Goal: Task Accomplishment & Management: Use online tool/utility

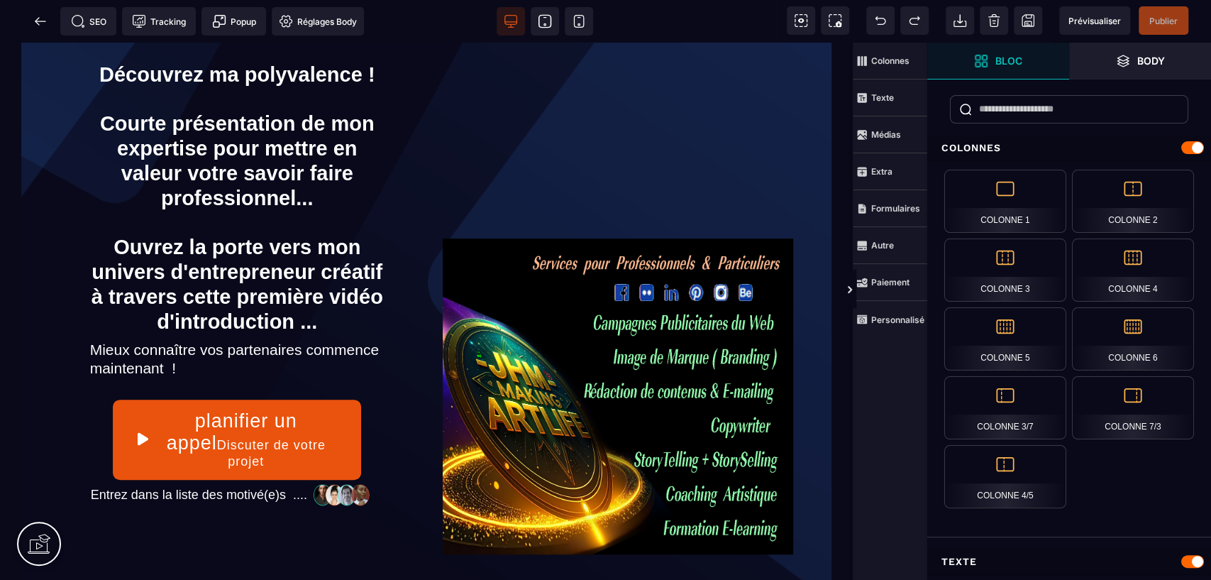
scroll to position [381, 0]
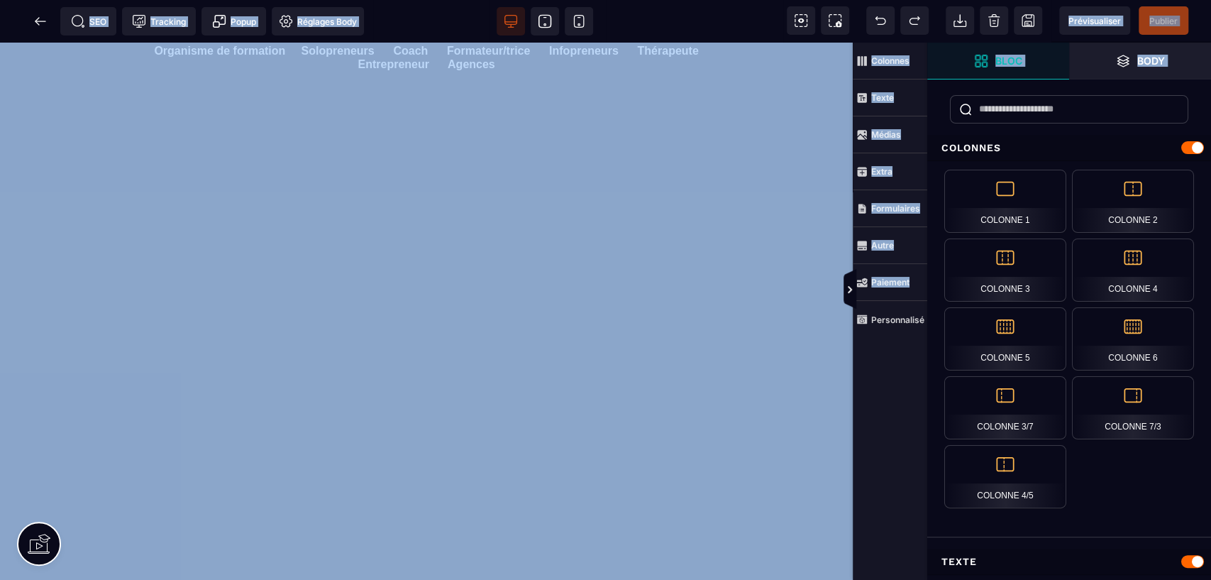
drag, startPoint x: 849, startPoint y: 75, endPoint x: 869, endPoint y: 457, distance: 383.1
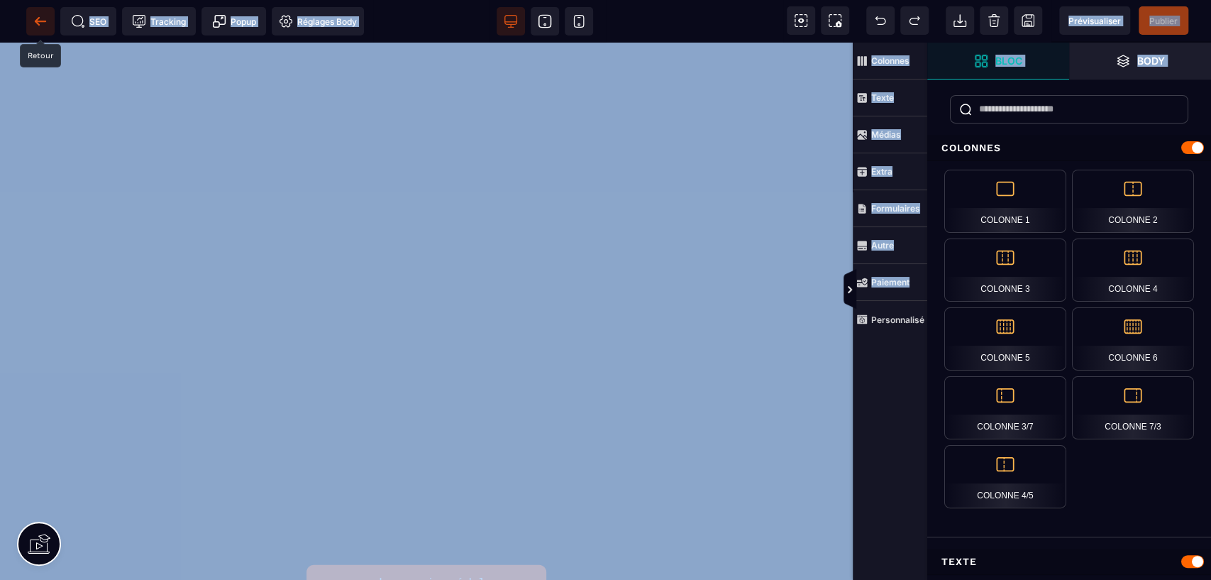
click at [35, 16] on icon at bounding box center [40, 21] width 14 height 14
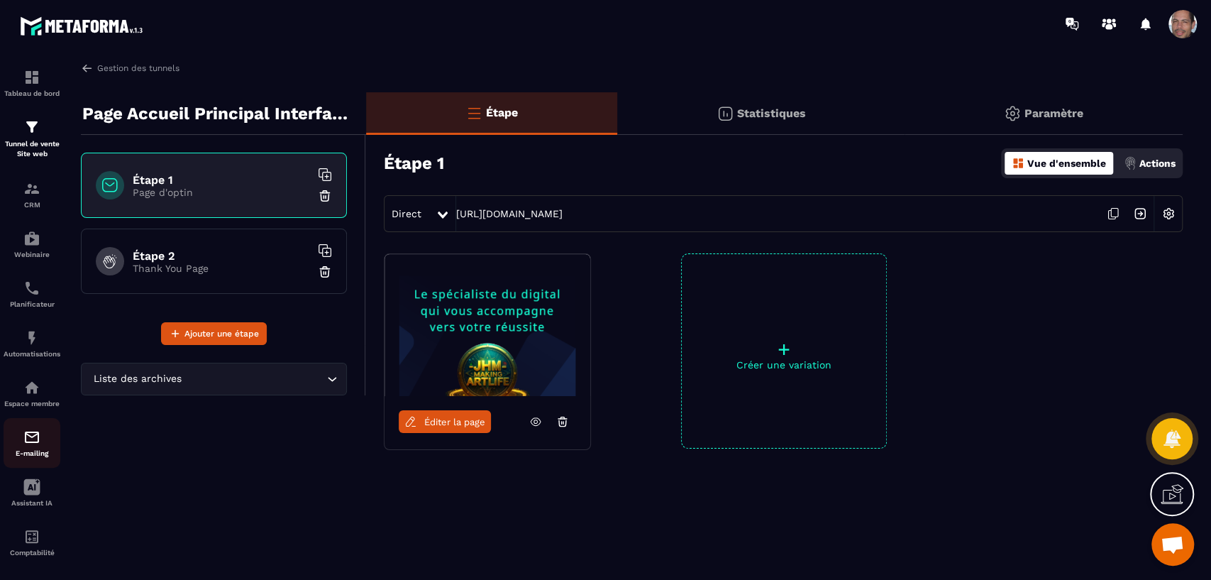
click at [40, 452] on p "E-mailing" at bounding box center [32, 453] width 57 height 8
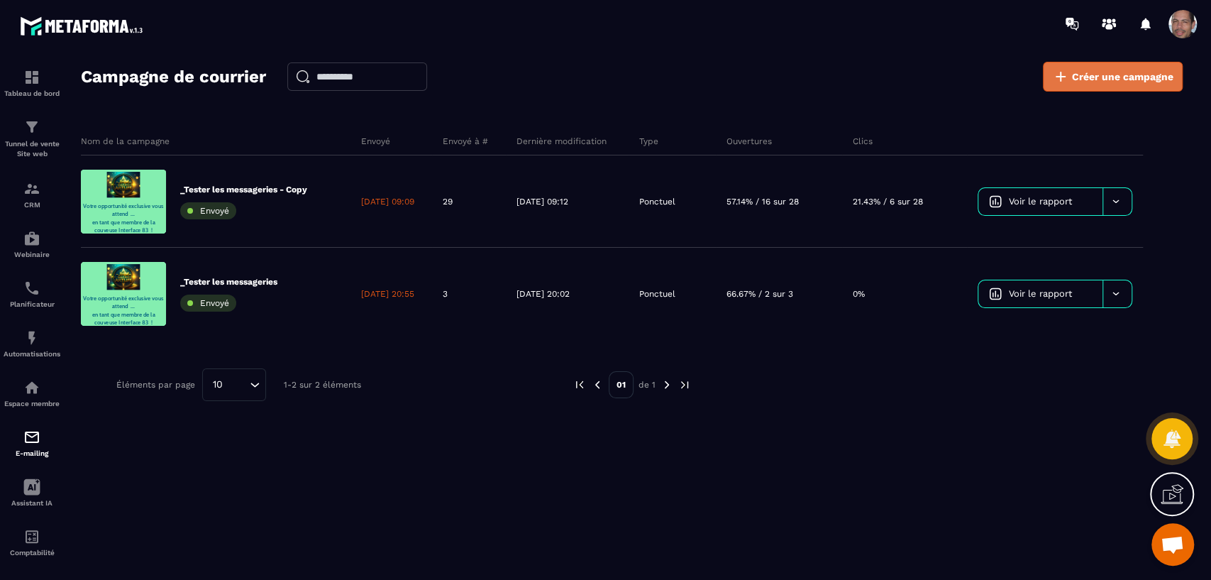
click at [1111, 82] on span "Créer une campagne" at bounding box center [1122, 77] width 101 height 14
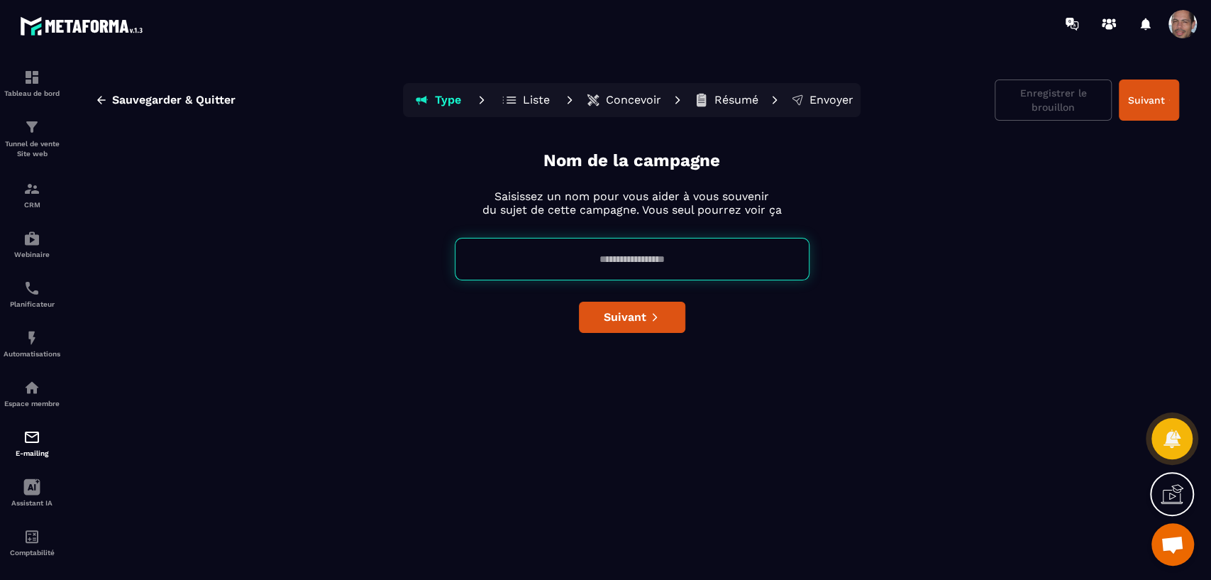
click at [687, 257] on input at bounding box center [632, 259] width 355 height 43
type input "*"
type input "**********"
click at [639, 317] on span "Suivant" at bounding box center [625, 317] width 43 height 14
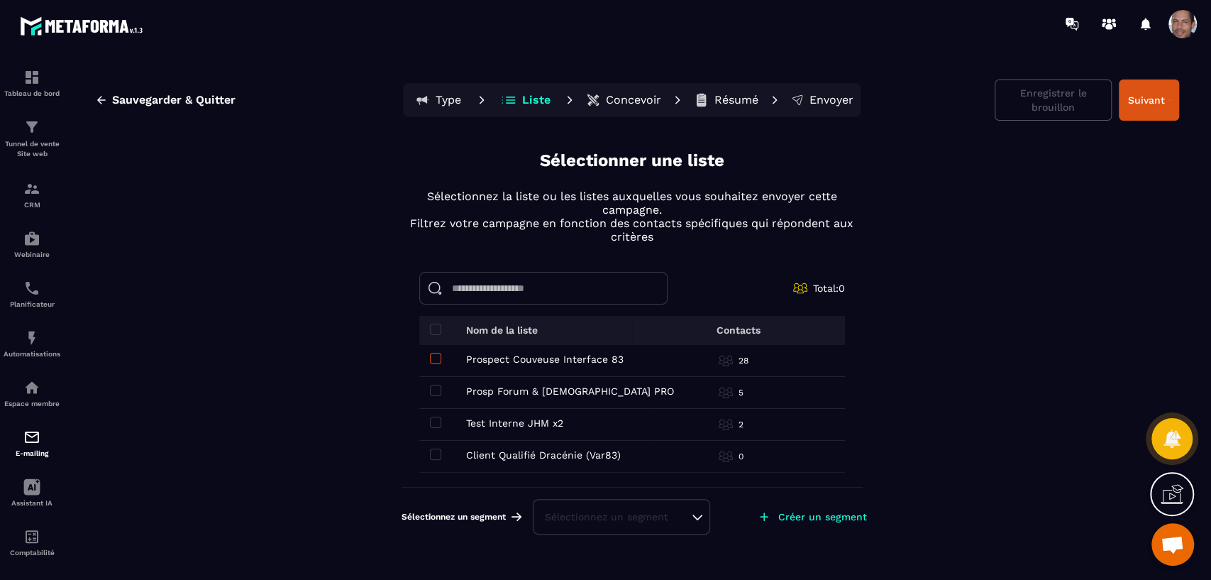
click at [437, 361] on span at bounding box center [435, 358] width 11 height 11
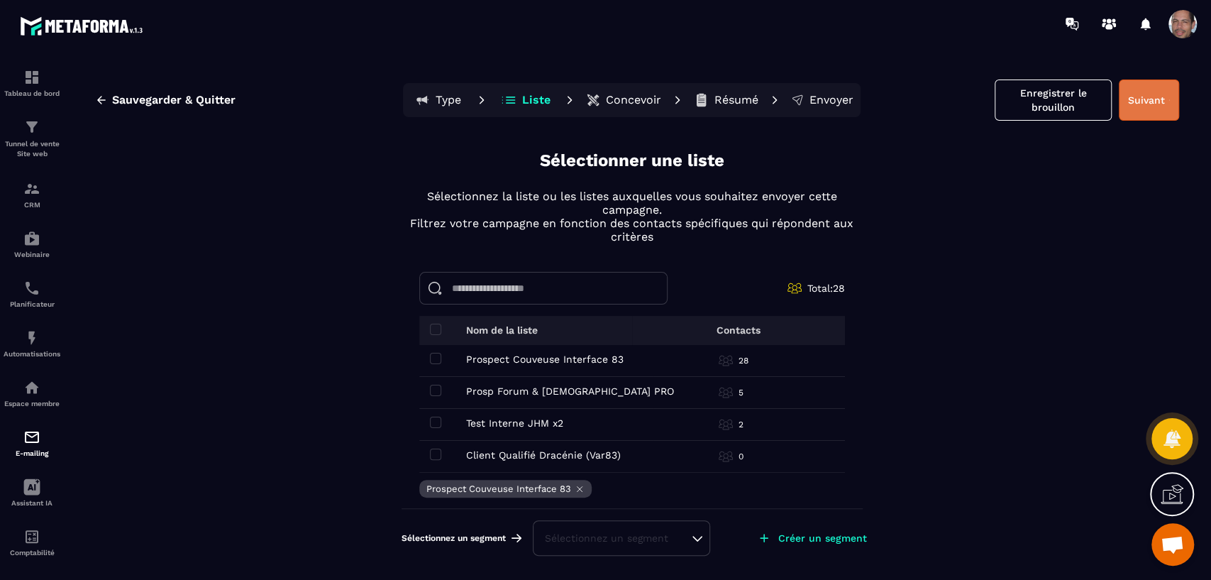
click at [1160, 95] on button "Suivant" at bounding box center [1149, 99] width 60 height 41
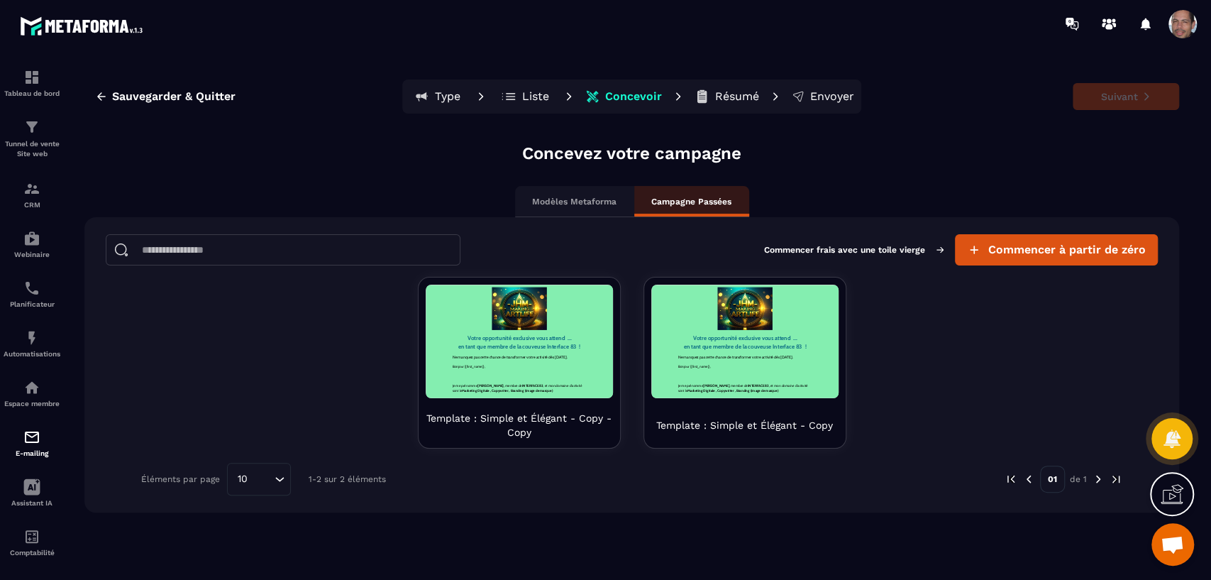
click at [247, 247] on input at bounding box center [283, 249] width 355 height 31
click at [577, 197] on p "Modèles Metaforma" at bounding box center [574, 201] width 84 height 11
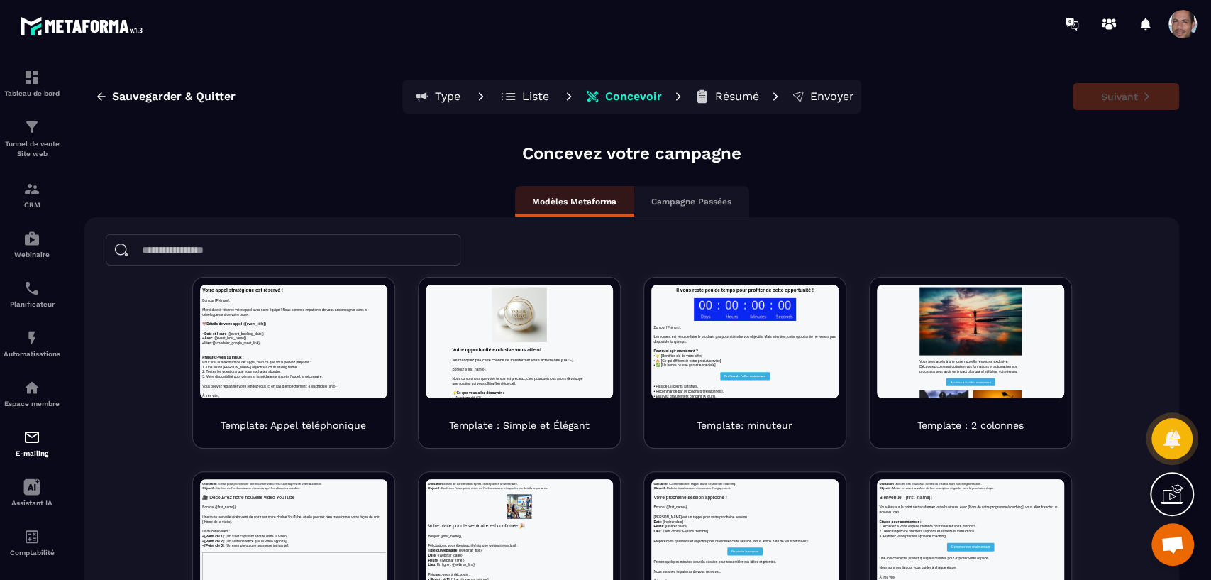
click at [729, 200] on div "Campagne Passées" at bounding box center [691, 201] width 115 height 31
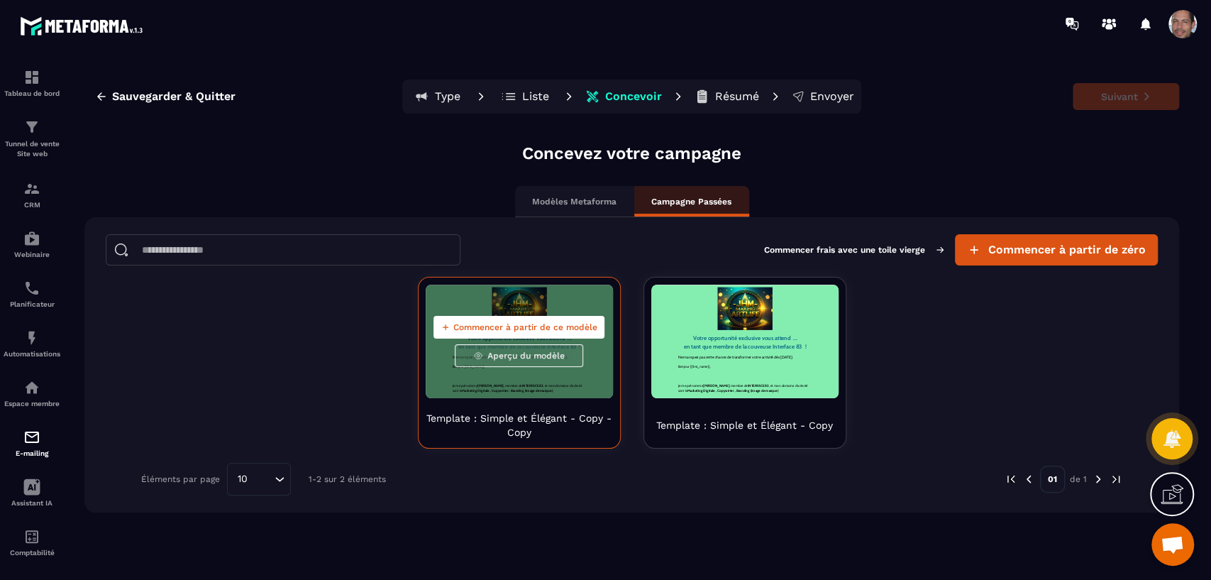
click at [551, 356] on span "Aperçu du modèle" at bounding box center [526, 355] width 77 height 11
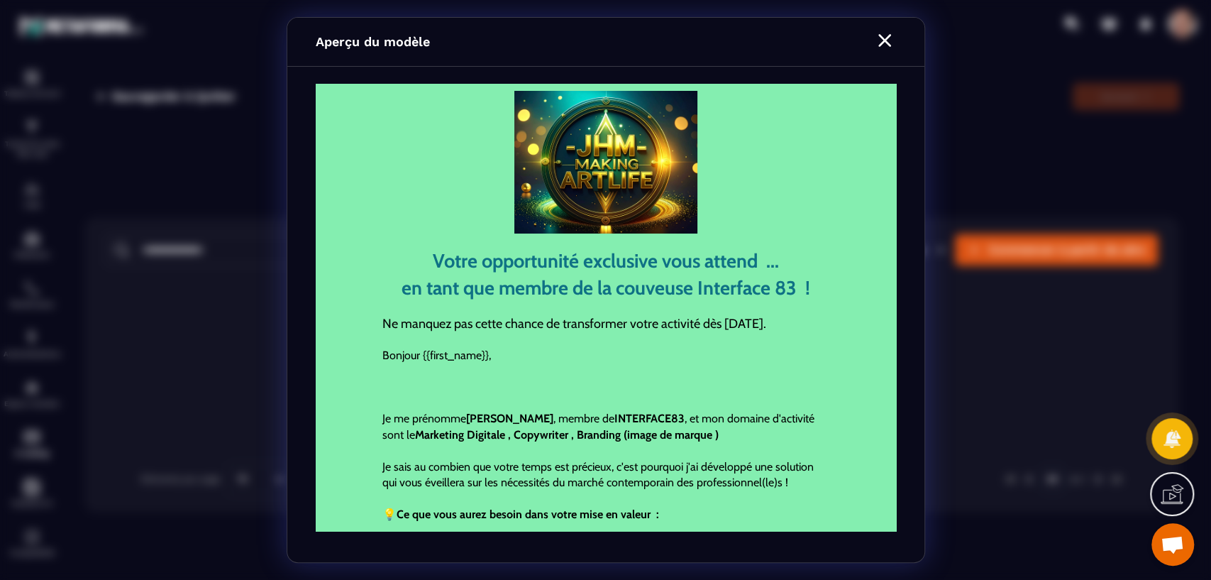
click at [886, 46] on icon "Modal window" at bounding box center [885, 40] width 23 height 23
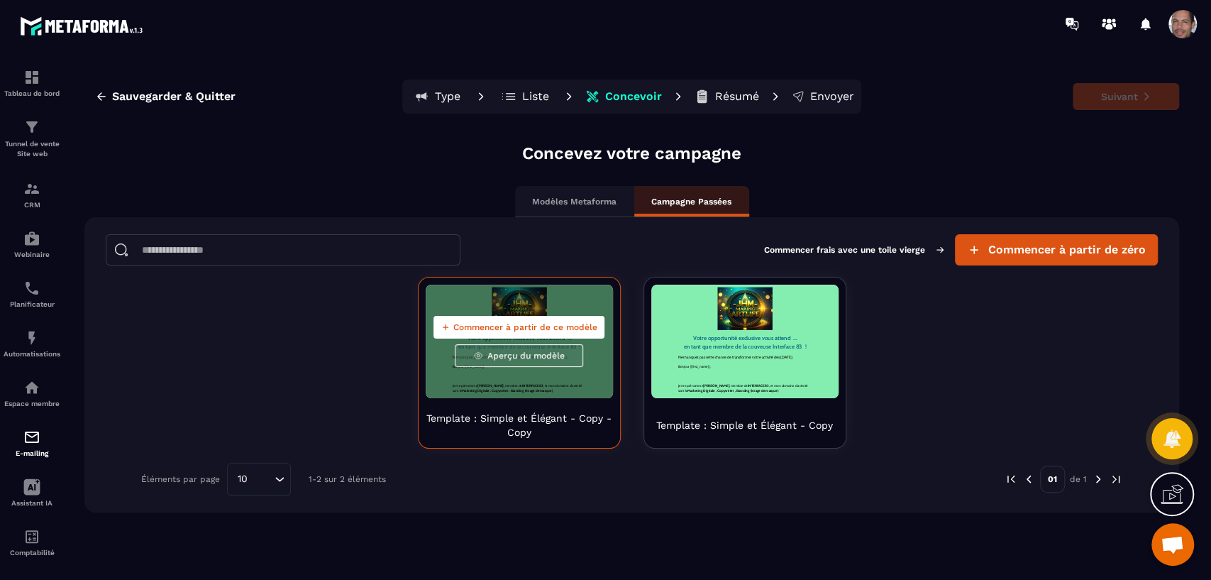
click at [545, 329] on span "Commencer à partir de ce modèle" at bounding box center [525, 326] width 144 height 11
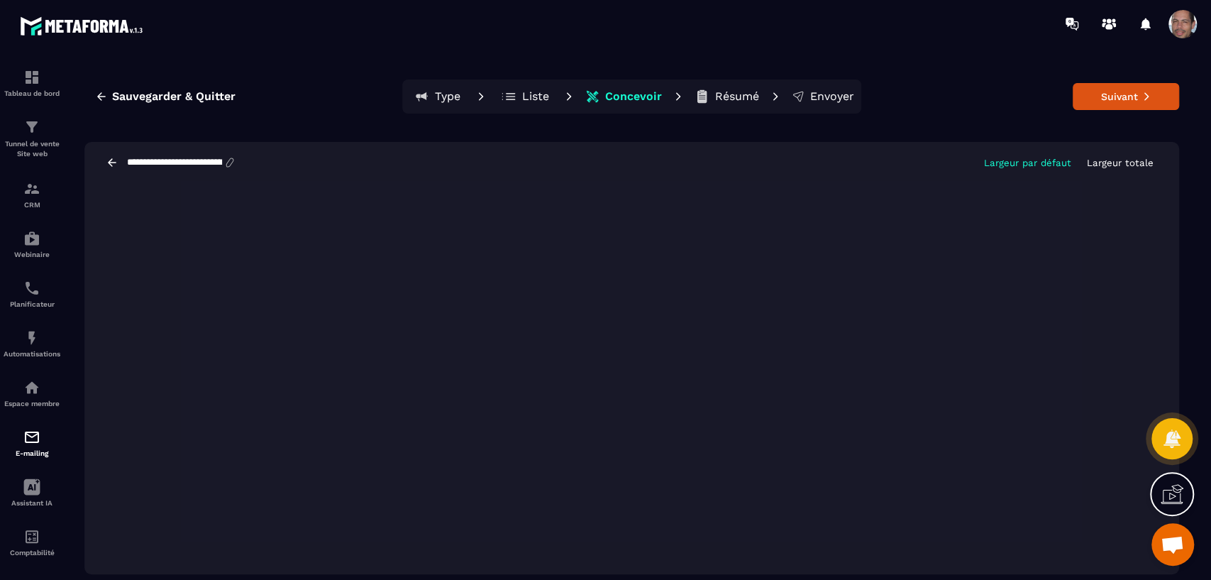
scroll to position [26, 0]
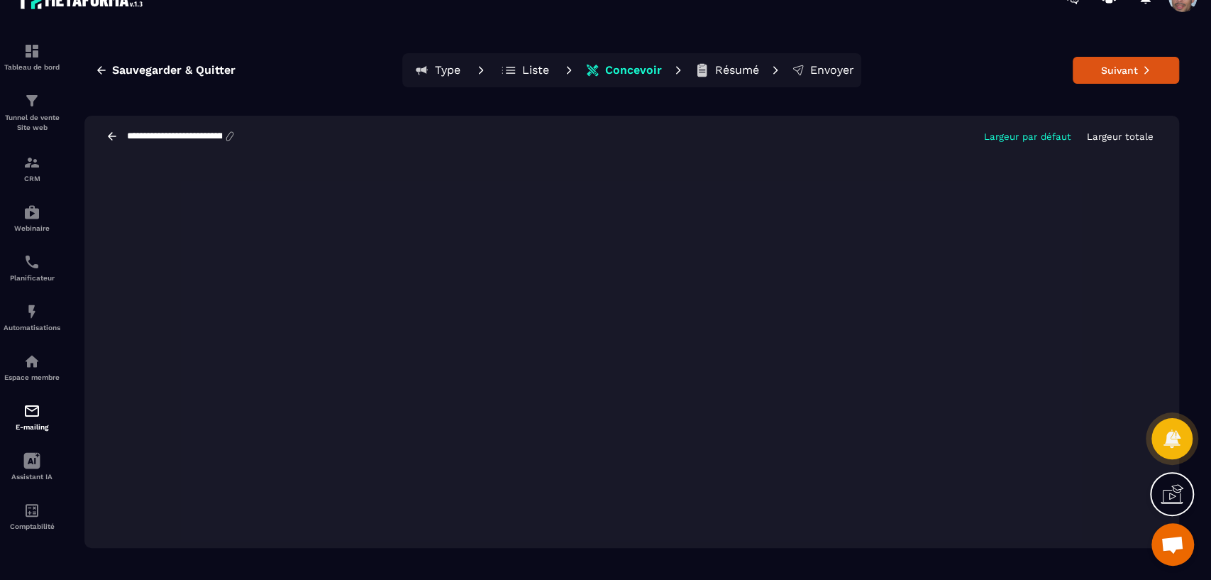
click at [1141, 53] on div "**********" at bounding box center [632, 300] width 1130 height 530
click at [1135, 66] on button "Suivant" at bounding box center [1126, 70] width 106 height 27
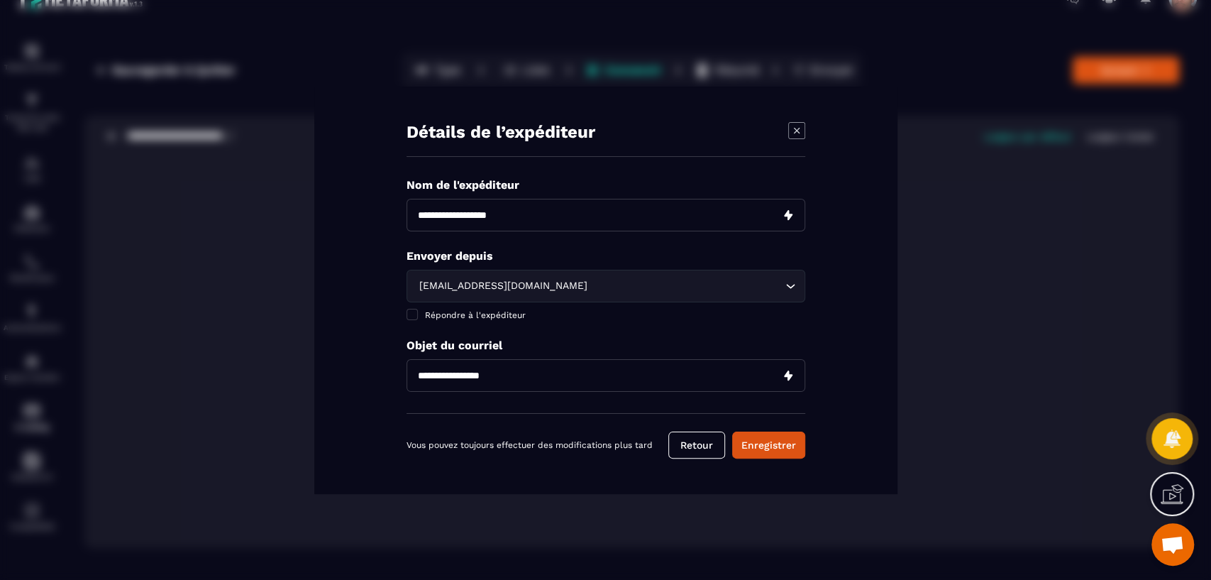
click at [588, 216] on input "Modal window" at bounding box center [606, 215] width 399 height 33
type input "**********"
click at [790, 285] on icon "Search for option" at bounding box center [790, 286] width 14 height 14
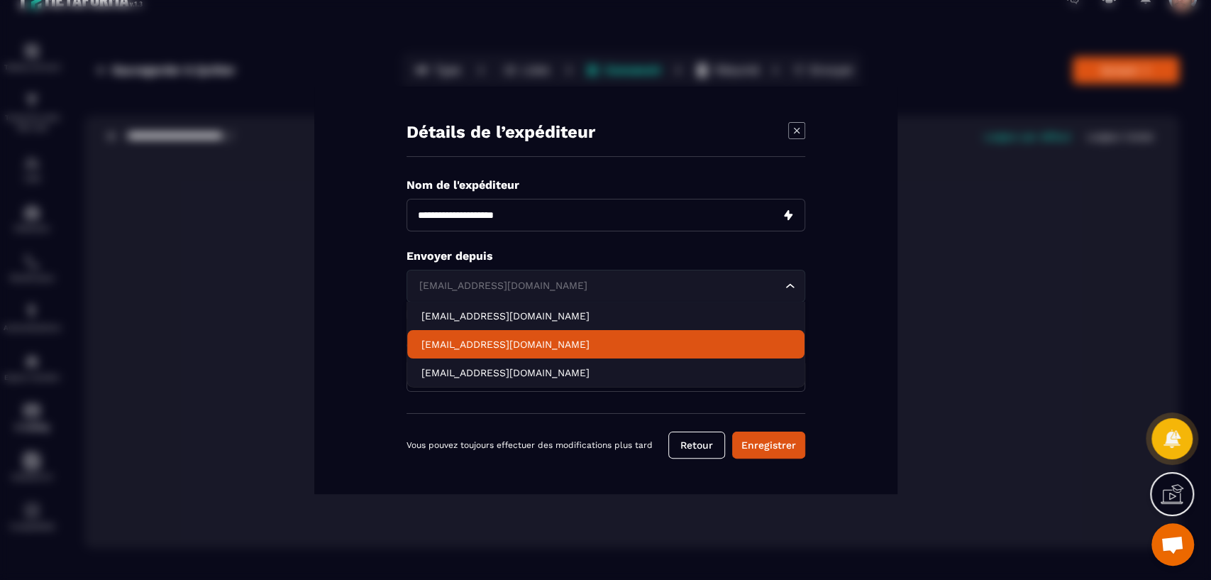
click at [550, 344] on p "[EMAIL_ADDRESS][DOMAIN_NAME]" at bounding box center [606, 344] width 369 height 14
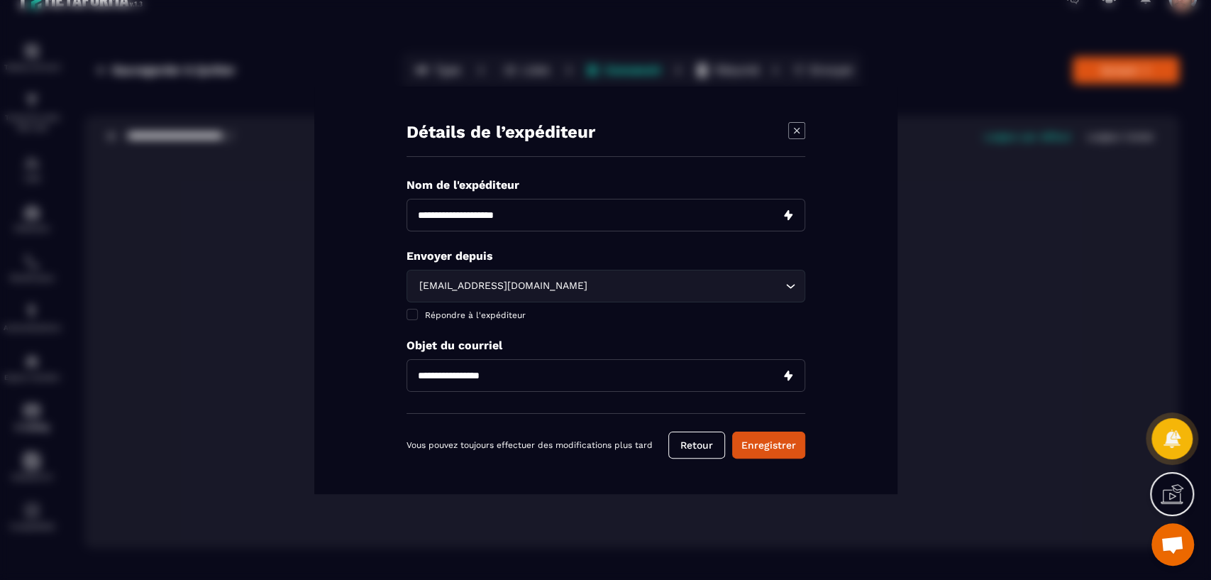
click at [556, 375] on input "Modal window" at bounding box center [606, 375] width 399 height 33
click at [504, 373] on input "**********" at bounding box center [606, 375] width 399 height 33
click at [612, 377] on input "**********" at bounding box center [606, 375] width 399 height 33
type input "**********"
click at [766, 447] on button "Enregistrer" at bounding box center [768, 444] width 73 height 27
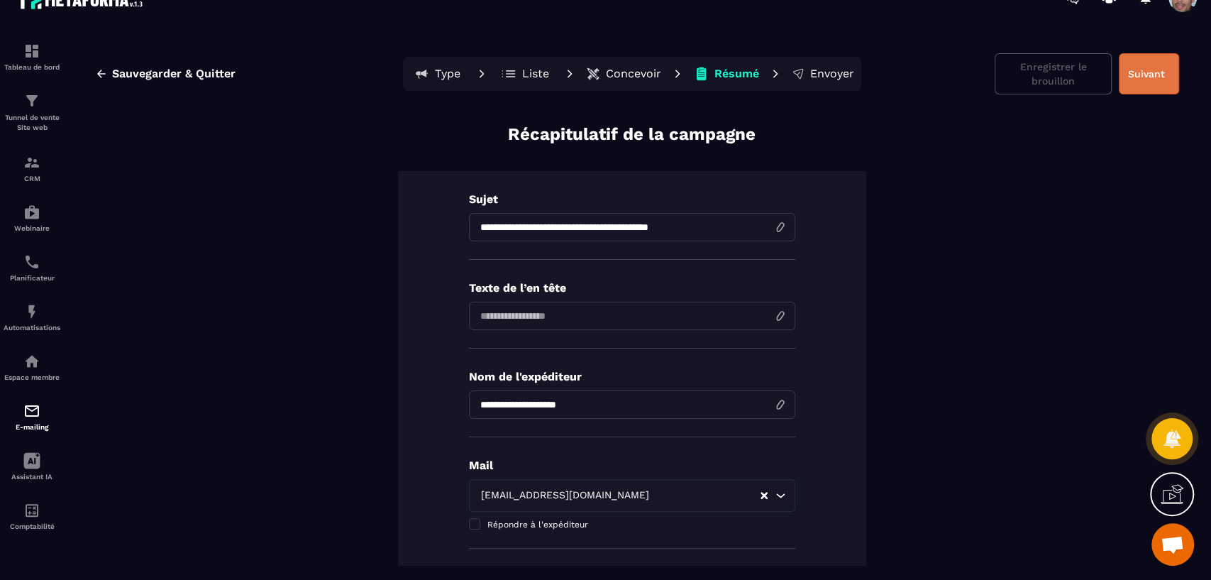
click at [1150, 75] on button "Suivant" at bounding box center [1149, 73] width 60 height 41
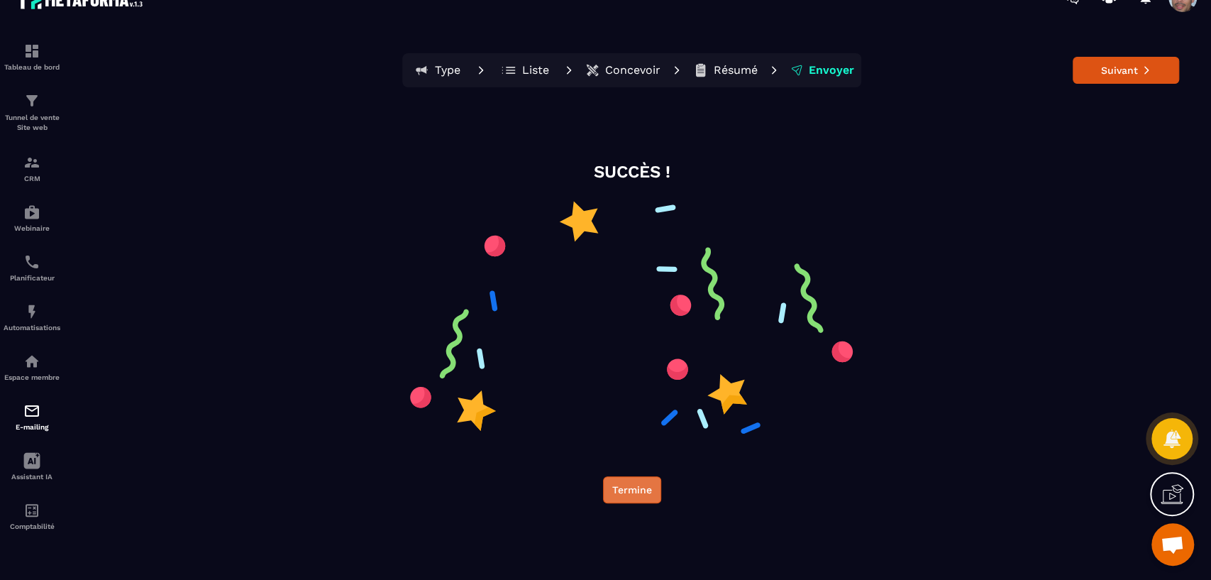
click at [644, 487] on button "Termine" at bounding box center [632, 489] width 58 height 27
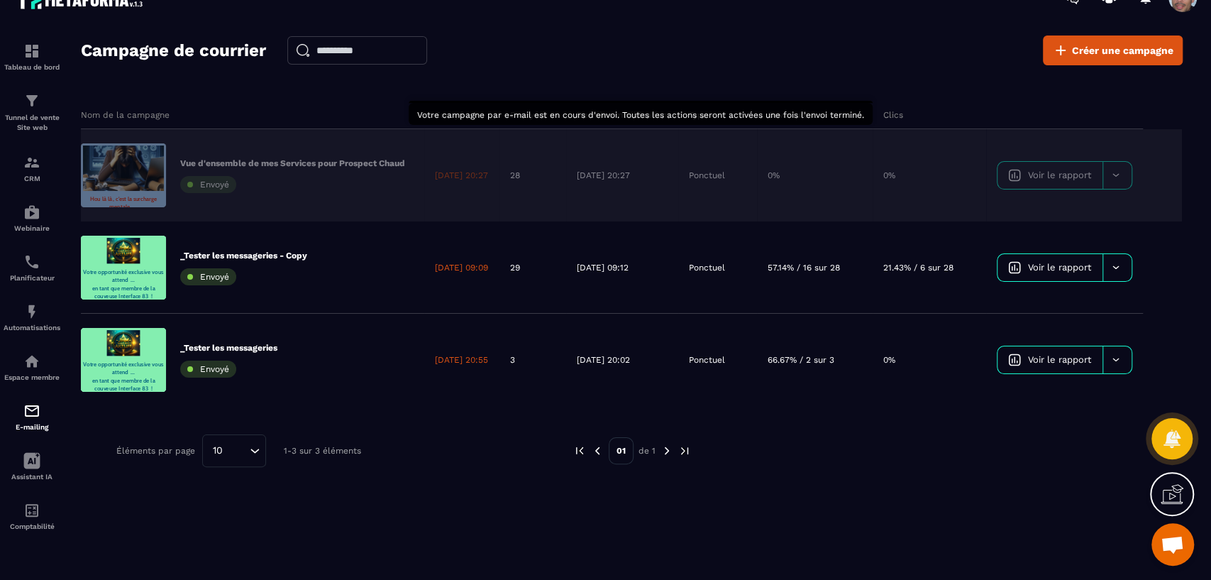
click at [467, 180] on div "[DATE] 20:27" at bounding box center [461, 175] width 75 height 92
click at [479, 181] on div "[DATE] 20:27" at bounding box center [461, 175] width 75 height 92
click at [283, 158] on p "Vue d'ensemble de mes Services pour Prospect Chaud" at bounding box center [292, 163] width 225 height 11
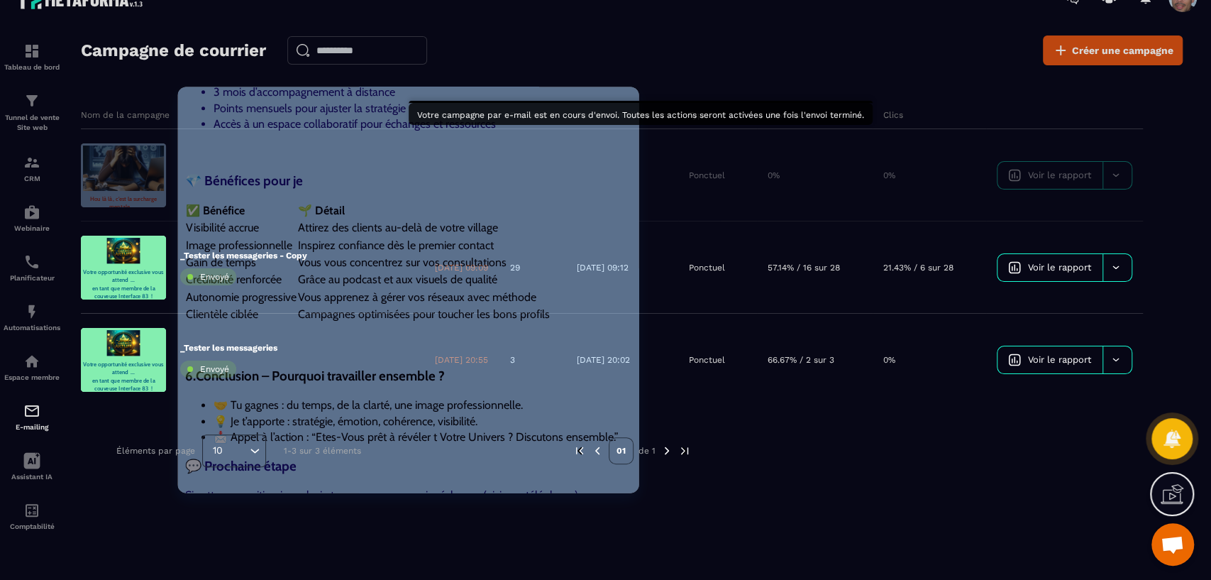
scroll to position [1340, 0]
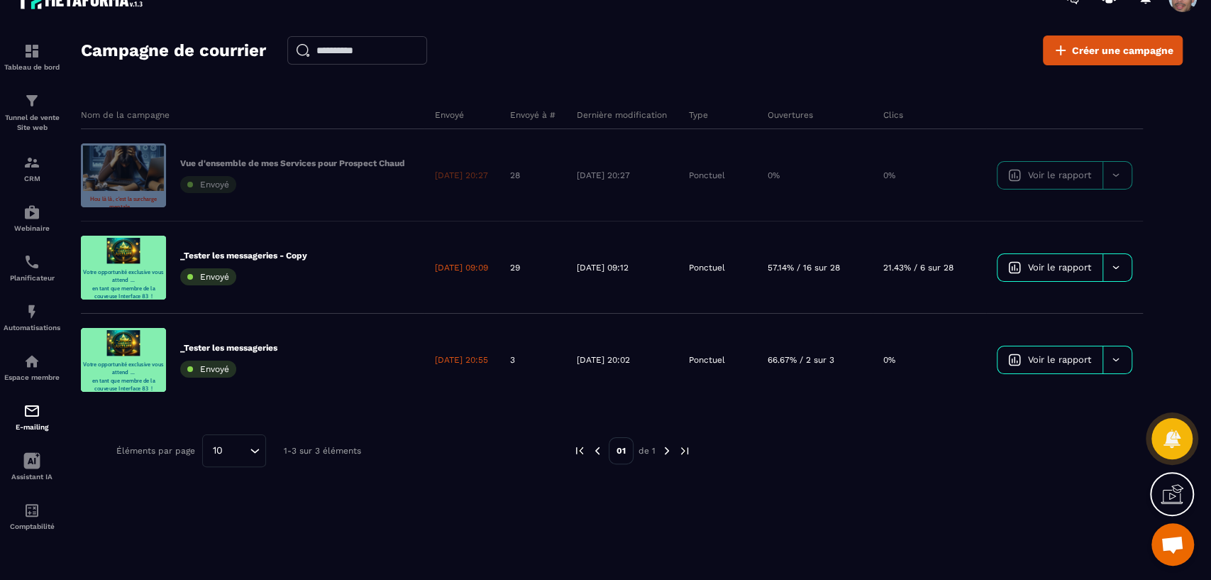
click at [1007, 84] on div "Campagne de courrier Créer une campagne Nom de la campagne Envoyé Envoyé à # De…" at bounding box center [632, 300] width 1102 height 530
